Goal: Navigation & Orientation: Find specific page/section

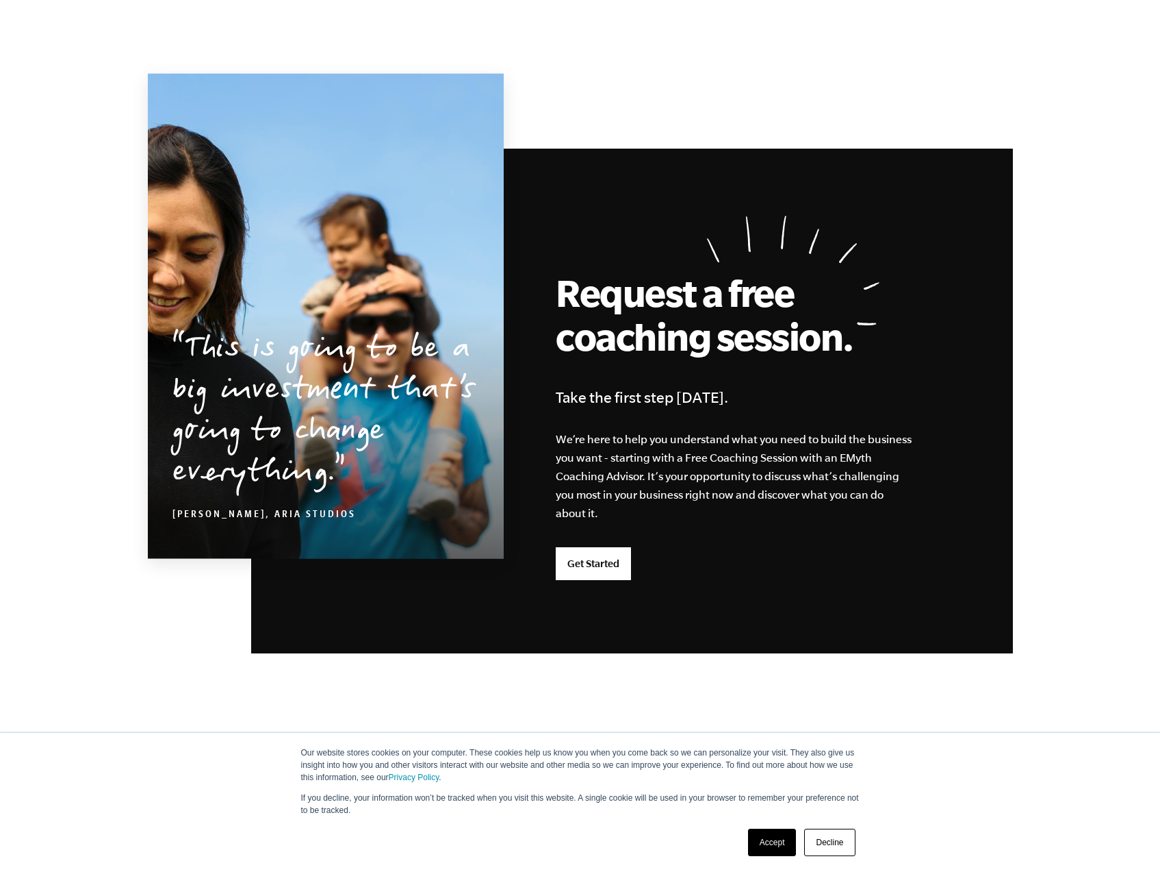
scroll to position [3347, 0]
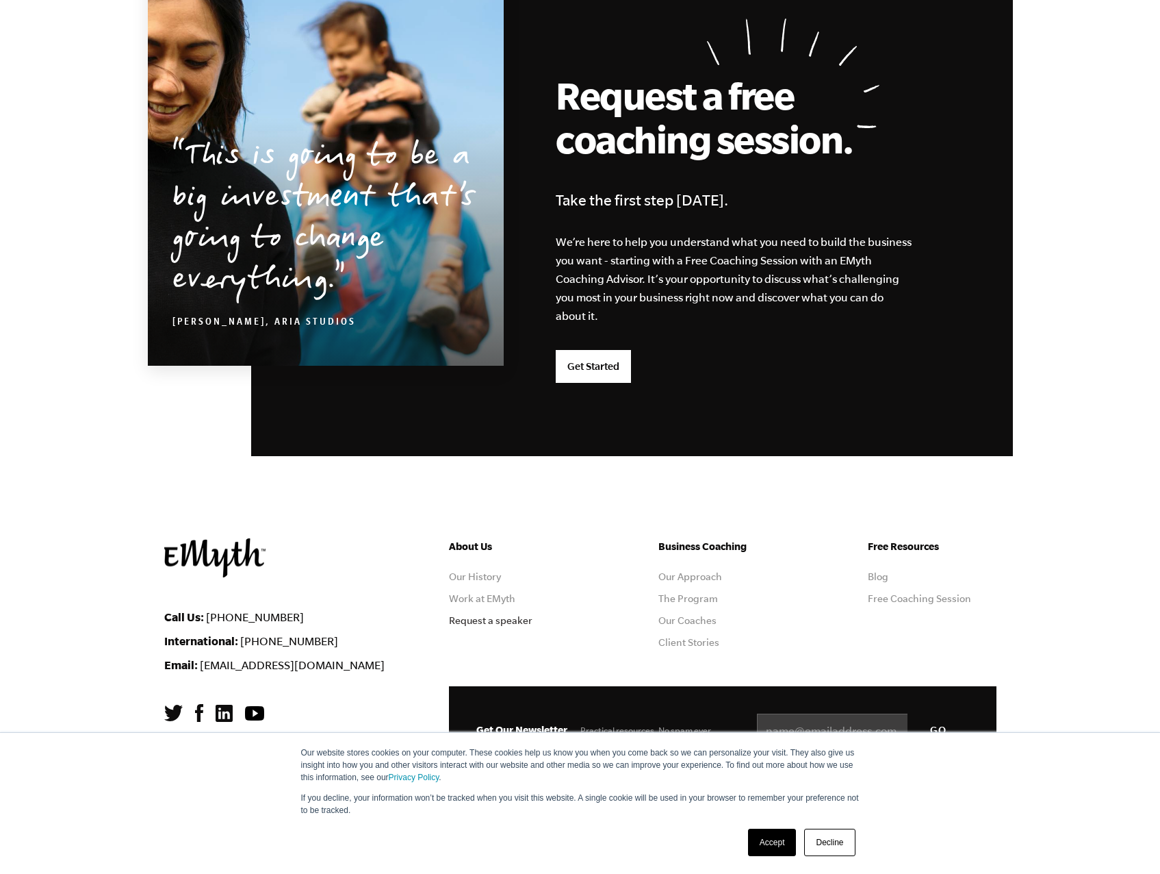
click at [495, 618] on link "Request a speaker" at bounding box center [491, 620] width 84 height 11
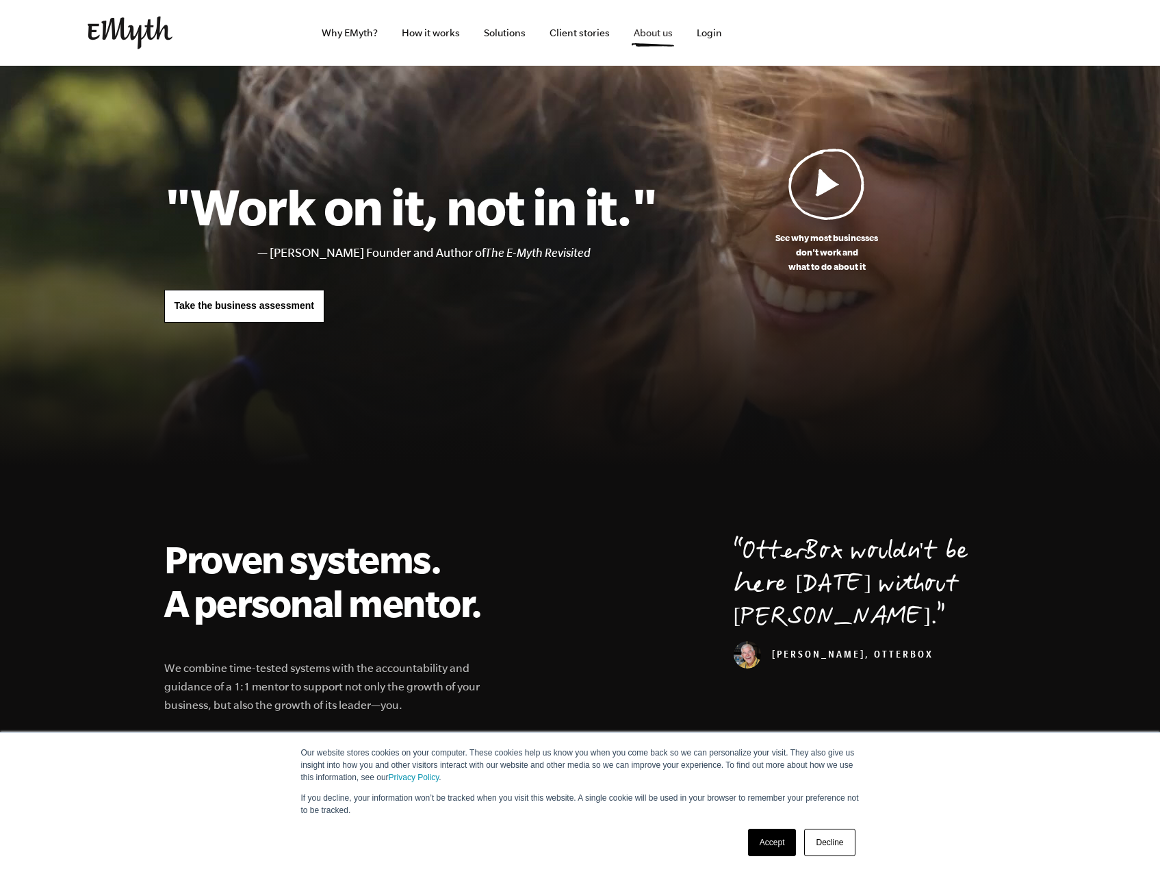
click at [639, 42] on link "About us" at bounding box center [653, 33] width 61 height 66
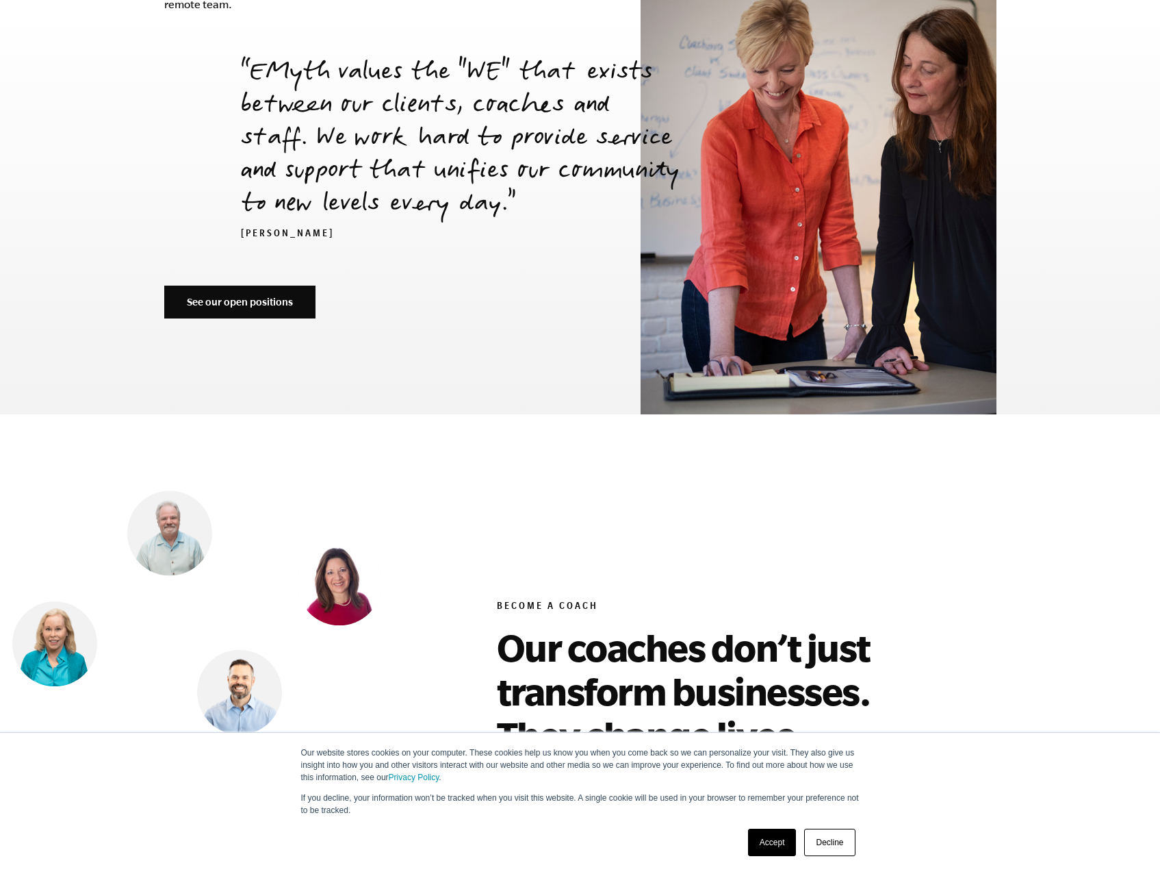
scroll to position [5203, 0]
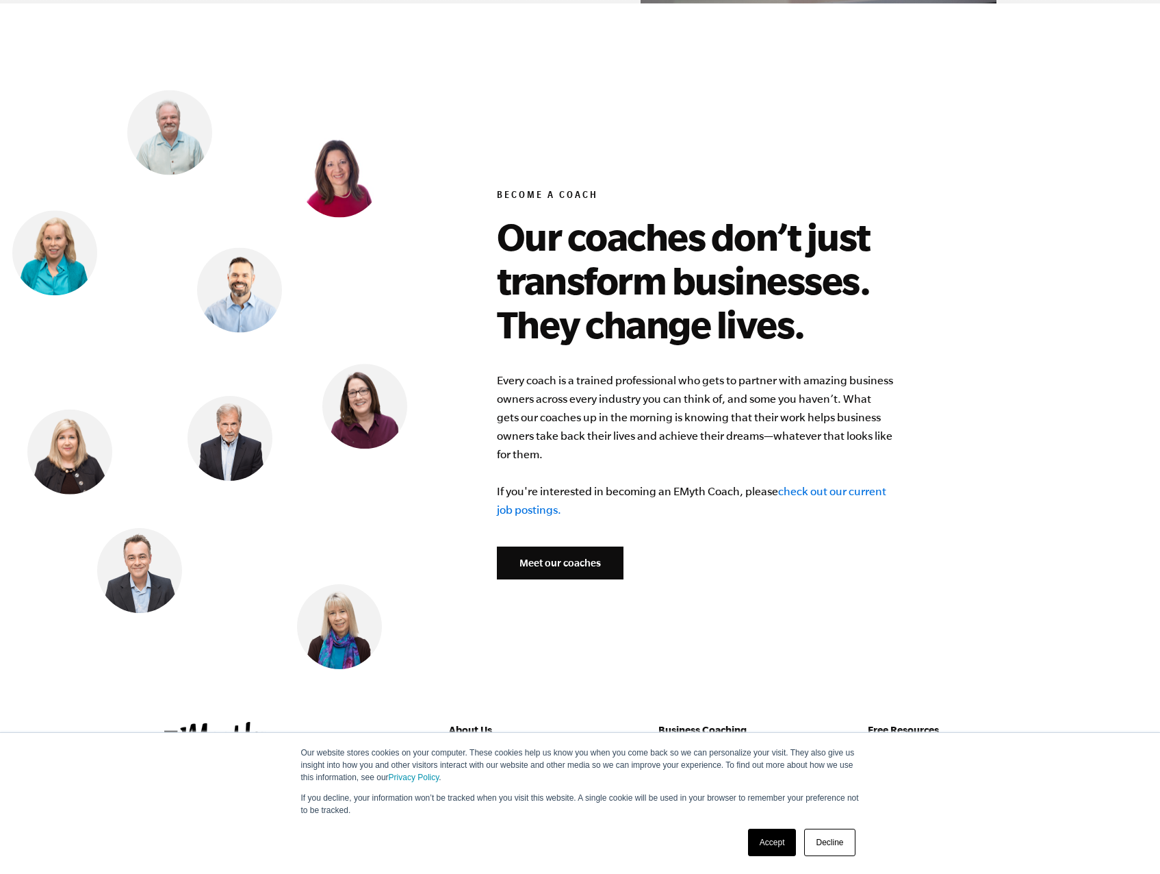
click at [562, 546] on link "Meet our coaches" at bounding box center [560, 562] width 127 height 33
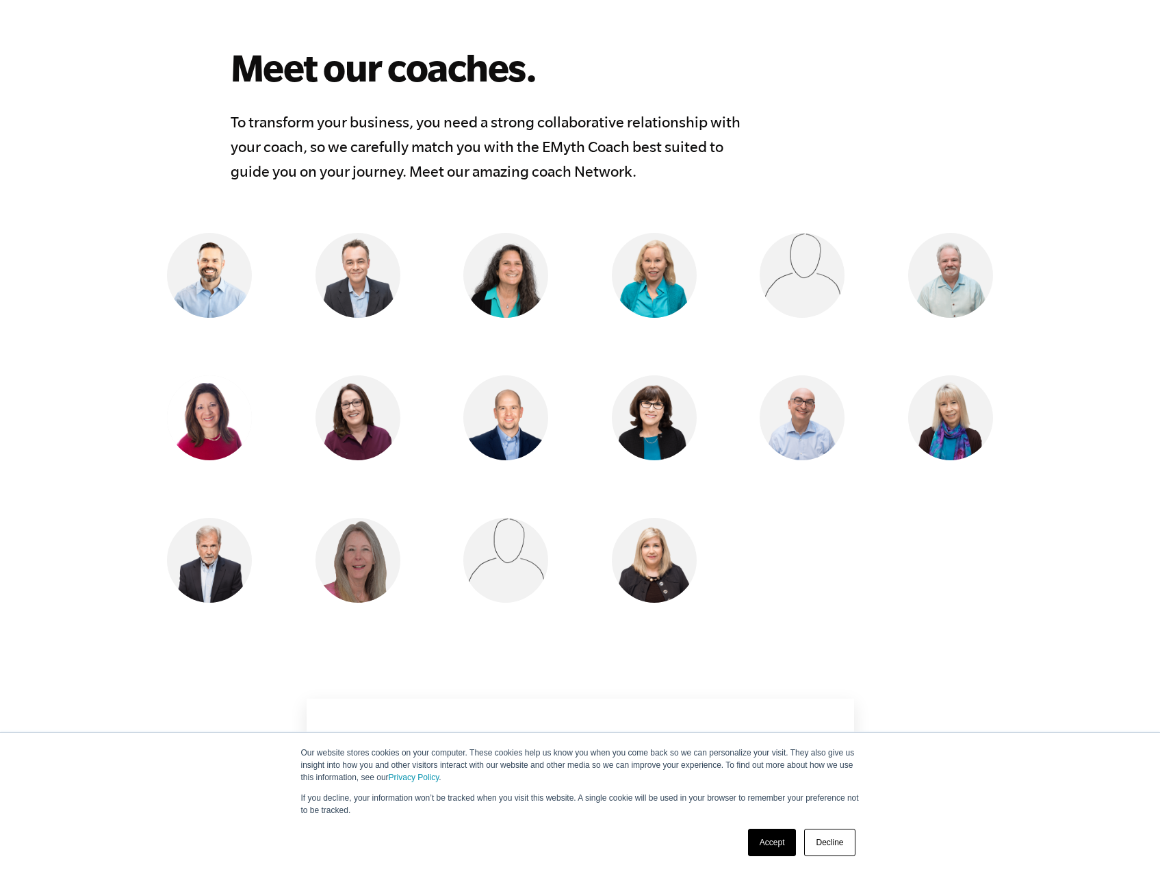
scroll to position [890, 0]
